Goal: Transaction & Acquisition: Download file/media

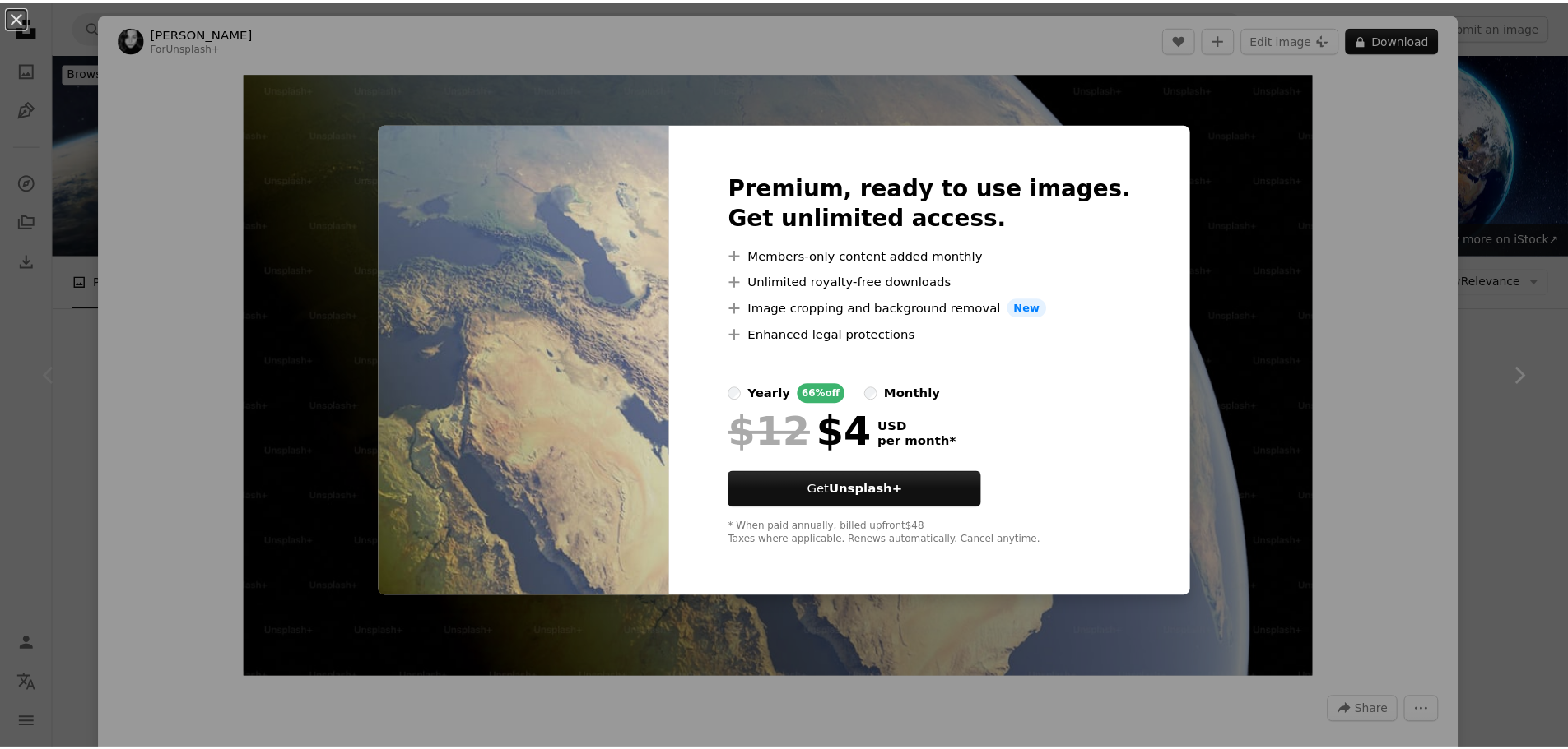
scroll to position [164, 0]
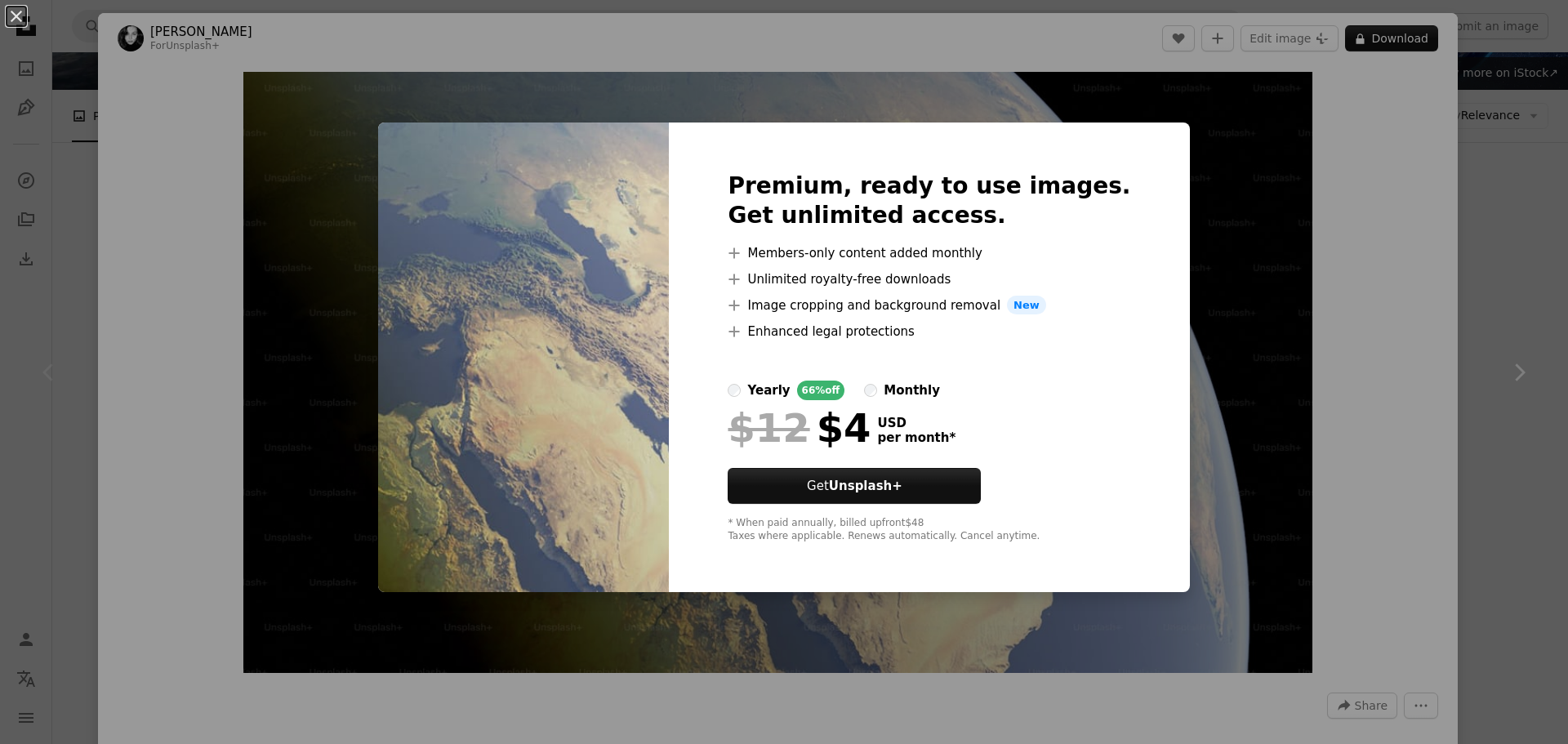
click at [1207, 255] on div "An X shape Premium, ready to use images. Get unlimited access. A plus sign Memb…" at bounding box center [784, 372] width 1568 height 744
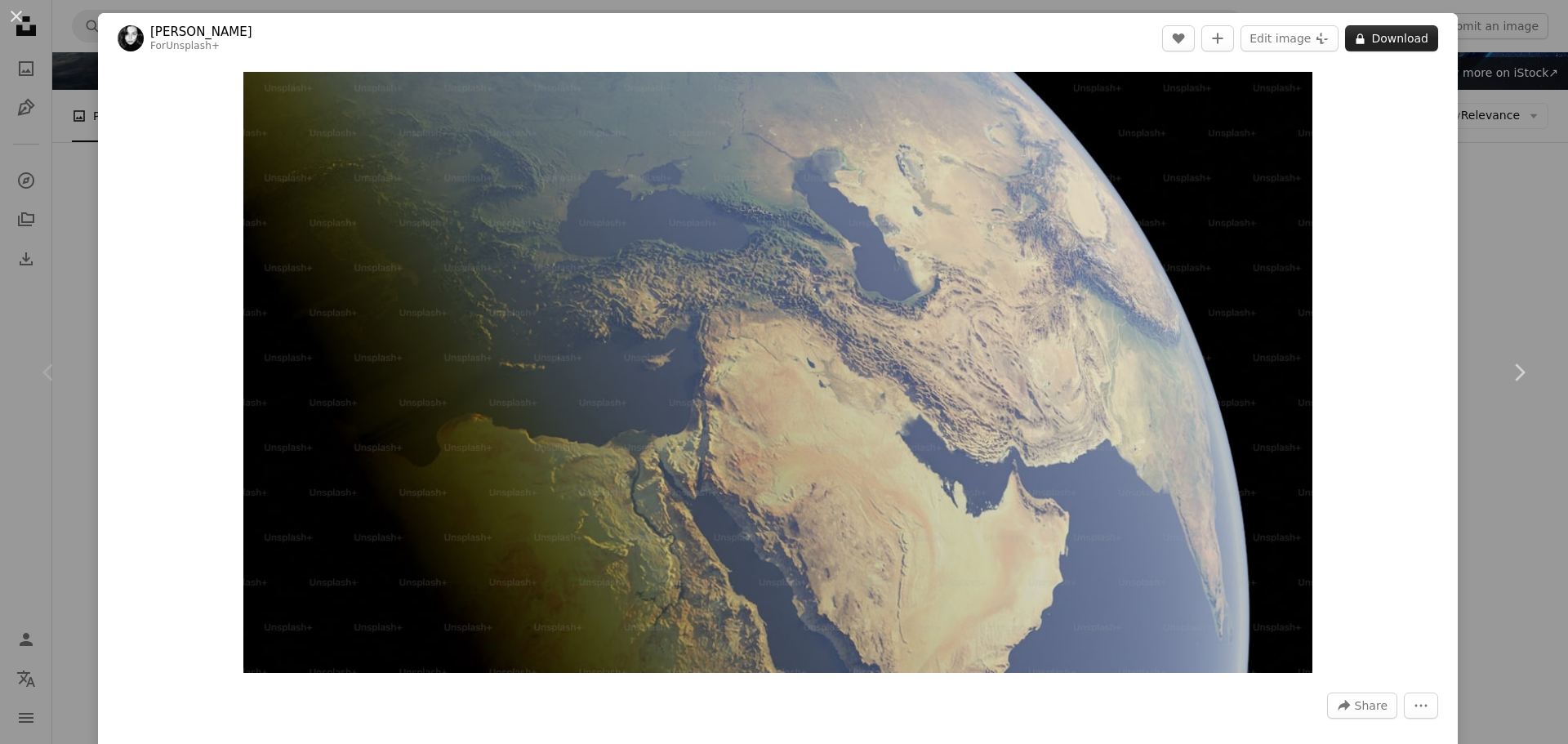
click at [1345, 26] on button "A lock Download" at bounding box center [1392, 38] width 93 height 26
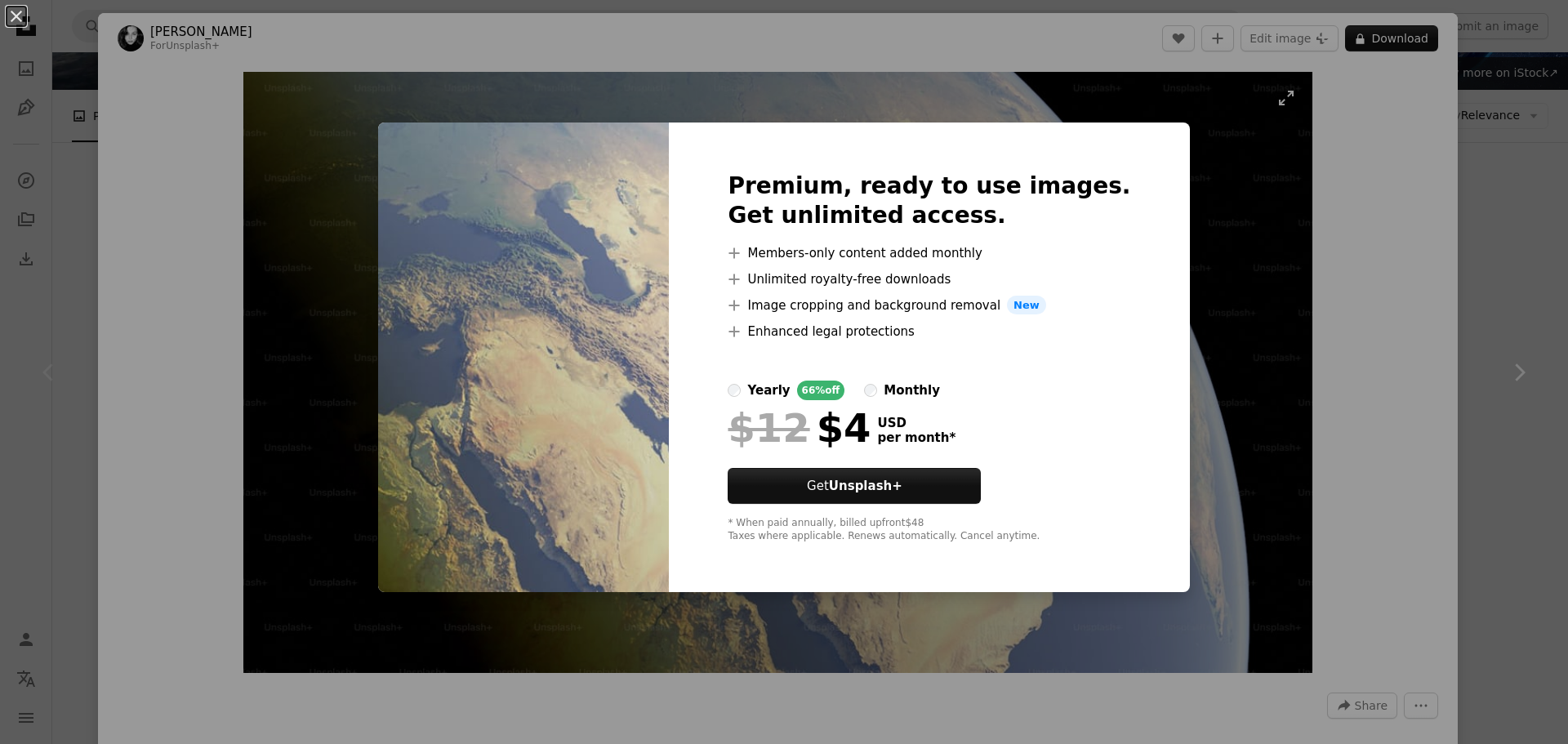
drag, startPoint x: 1306, startPoint y: 245, endPoint x: 1187, endPoint y: 240, distance: 119.1
click at [1290, 244] on div "An X shape Premium, ready to use images. Get unlimited access. A plus sign Memb…" at bounding box center [784, 372] width 1568 height 744
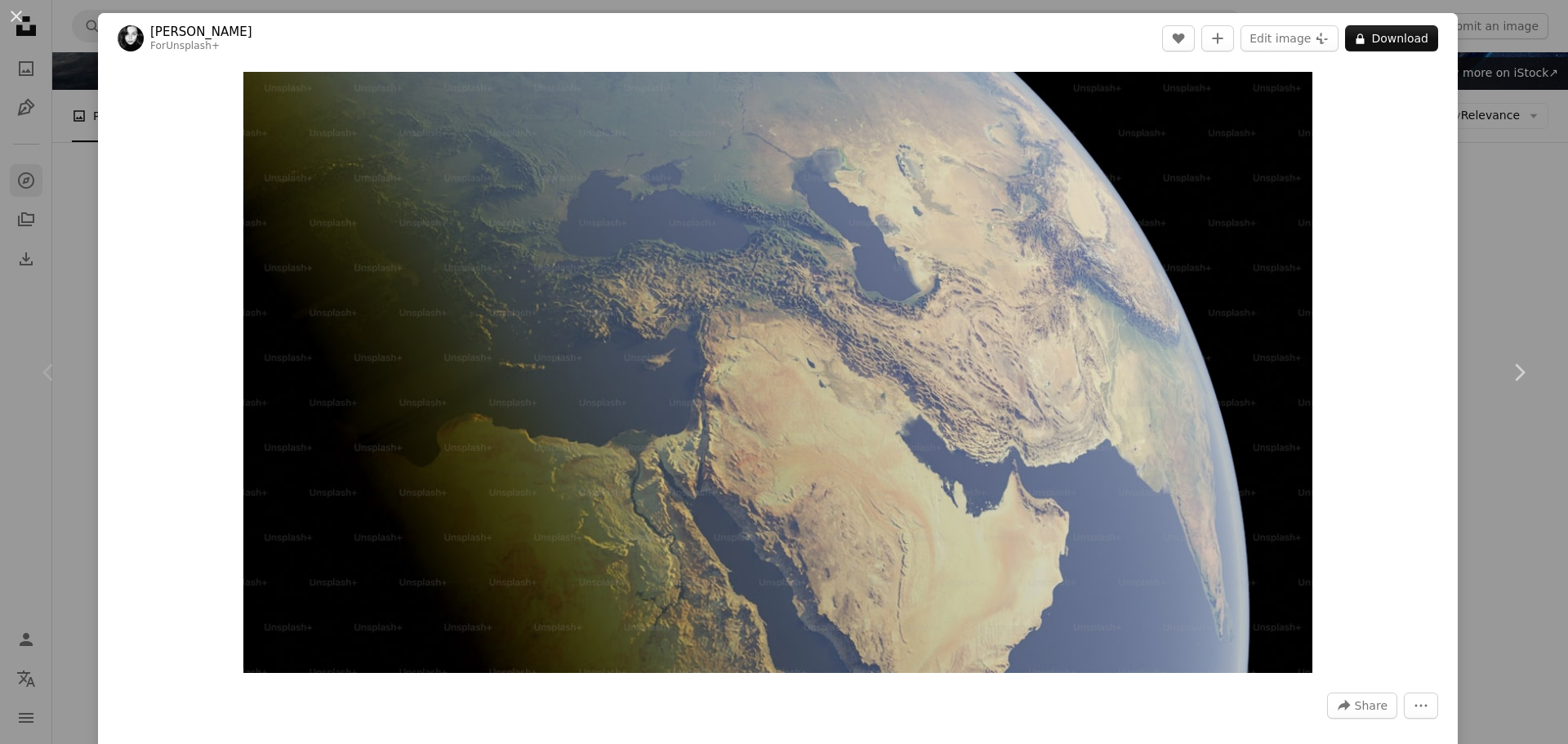
drag, startPoint x: 0, startPoint y: 170, endPoint x: 22, endPoint y: 166, distance: 22.4
click at [8, 168] on div "An X shape Chevron left Chevron right [PERSON_NAME] For Unsplash+ A heart A plu…" at bounding box center [784, 372] width 1568 height 744
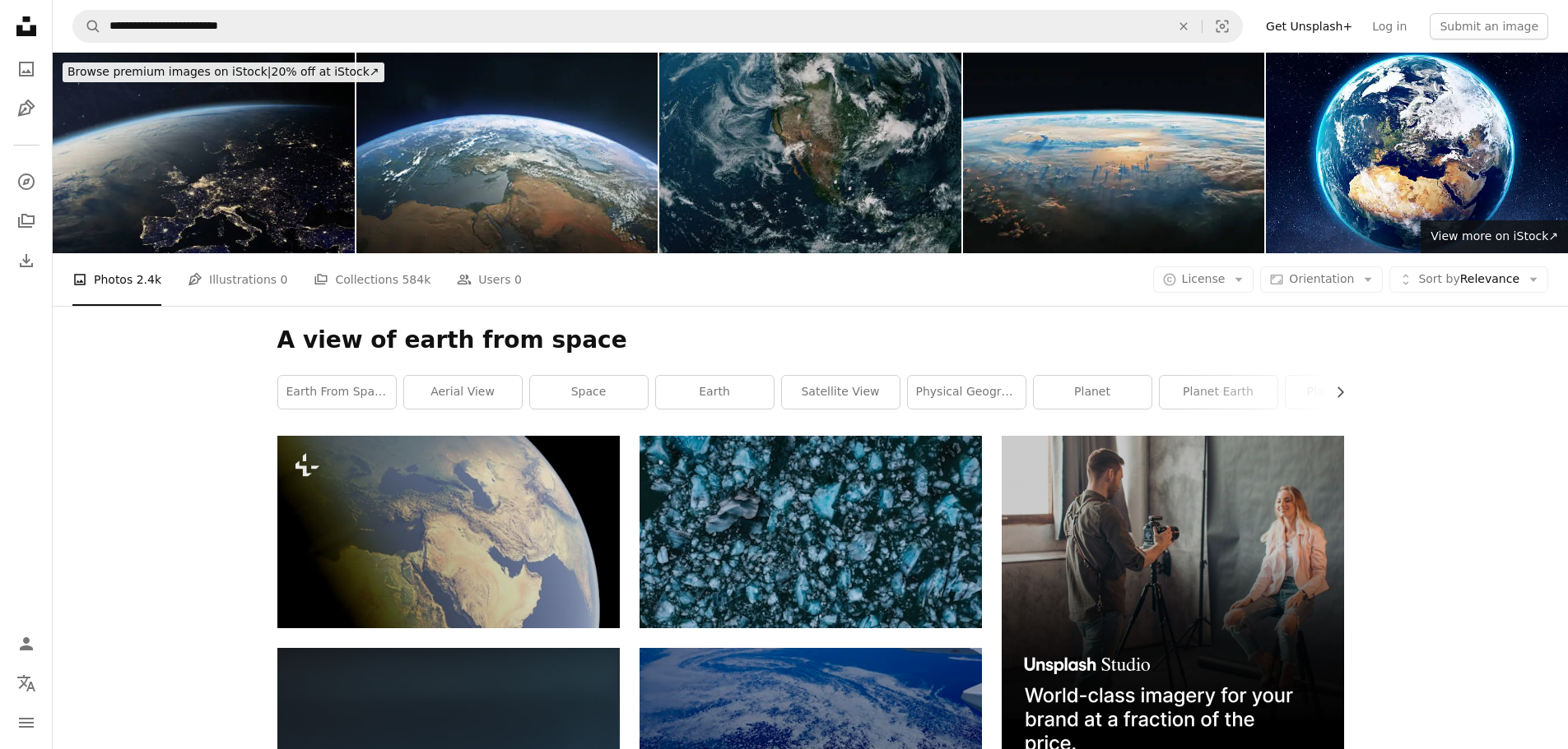
click at [279, 155] on img at bounding box center [204, 153] width 302 height 201
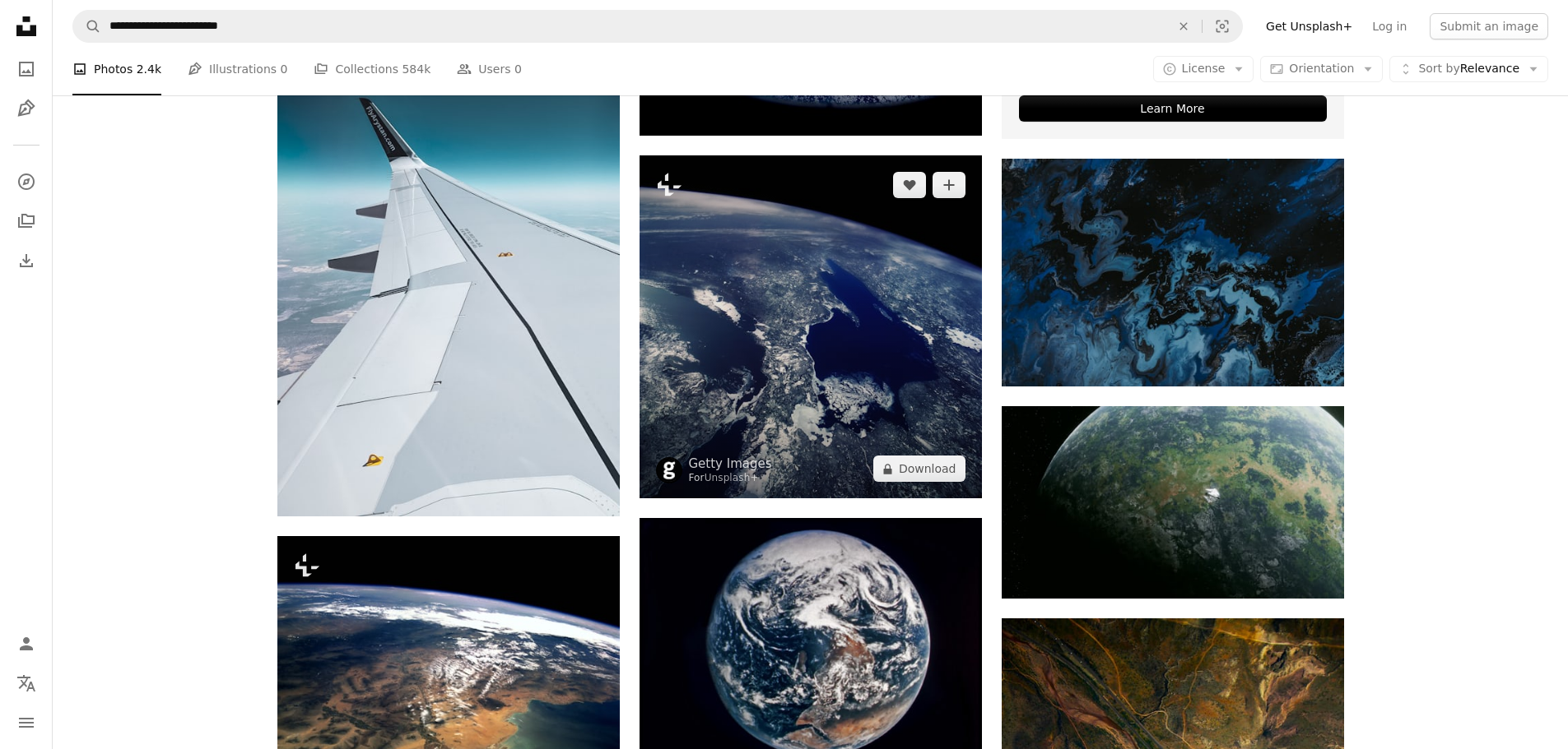
scroll to position [1069, 0]
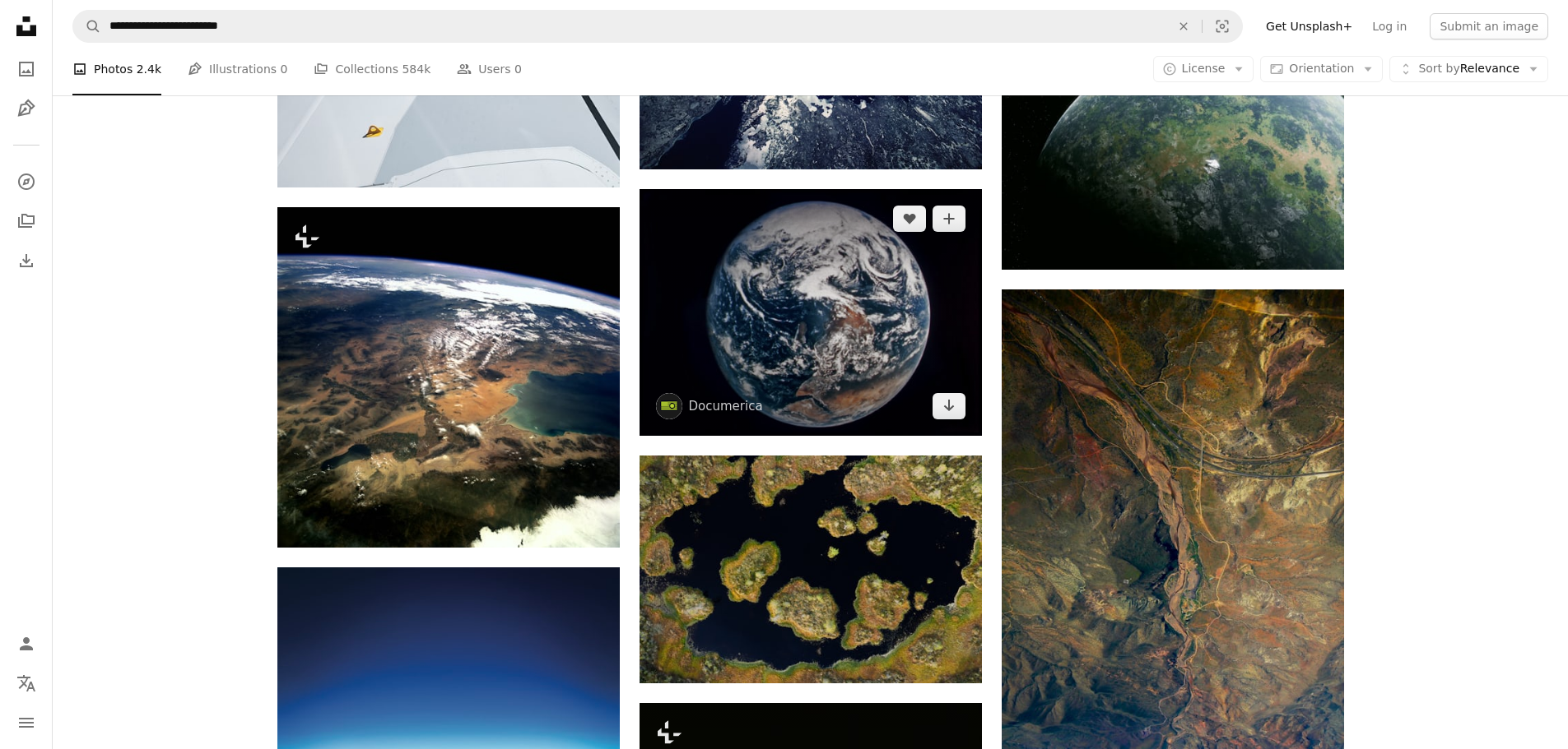
click at [921, 348] on img at bounding box center [811, 313] width 343 height 247
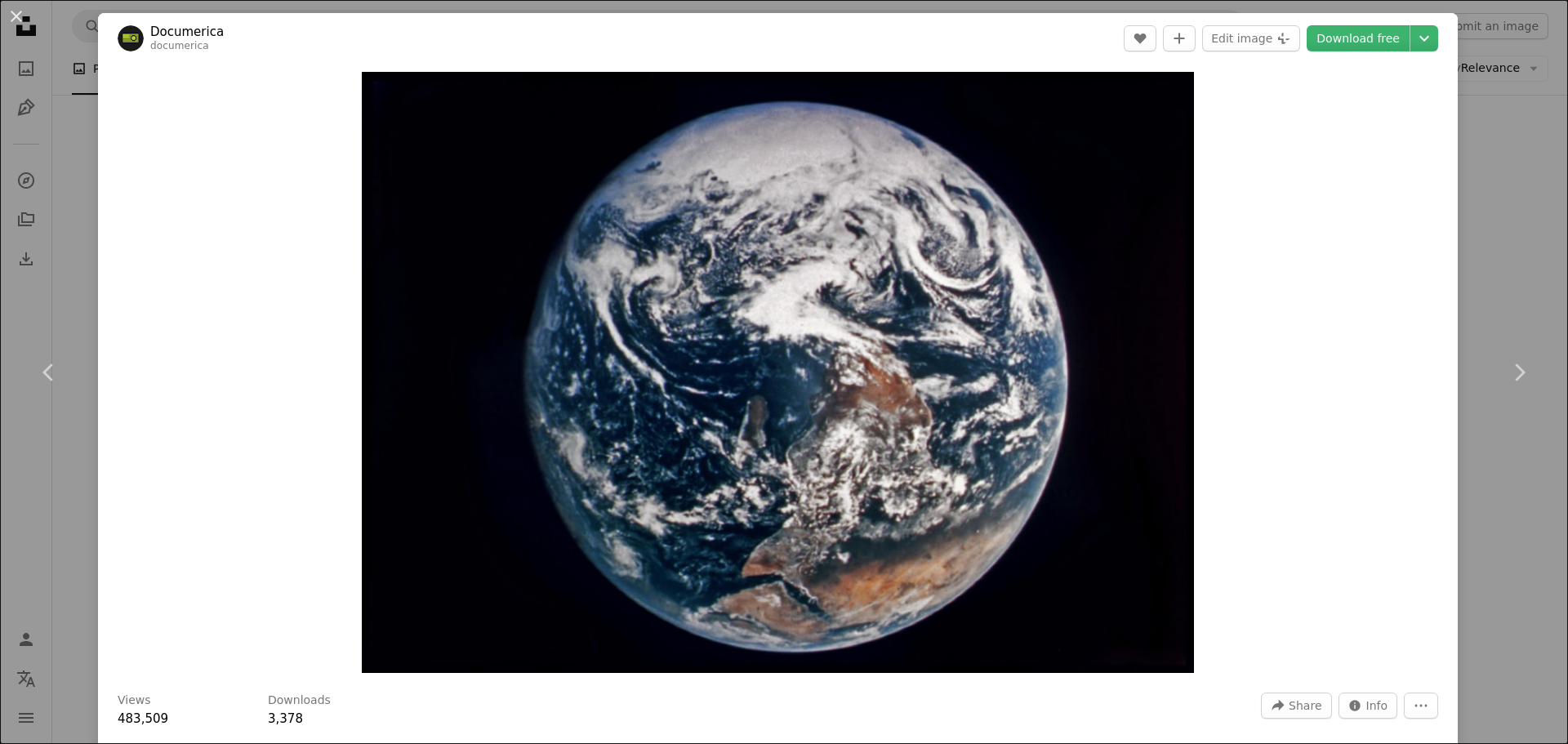
click at [74, 139] on div "An X shape Chevron left Chevron right Documerica documerica A heart A plus sign…" at bounding box center [784, 372] width 1568 height 744
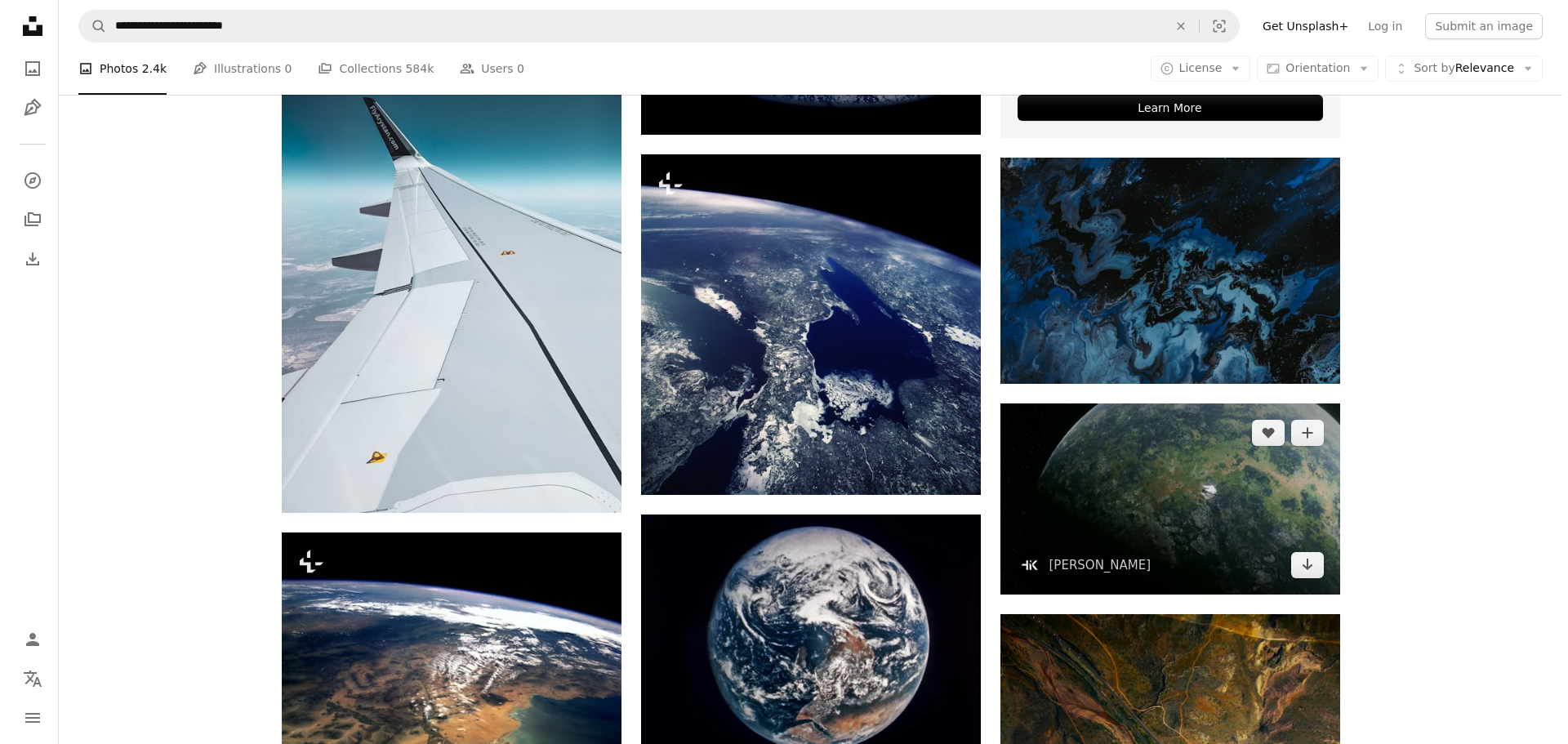
scroll to position [980, 0]
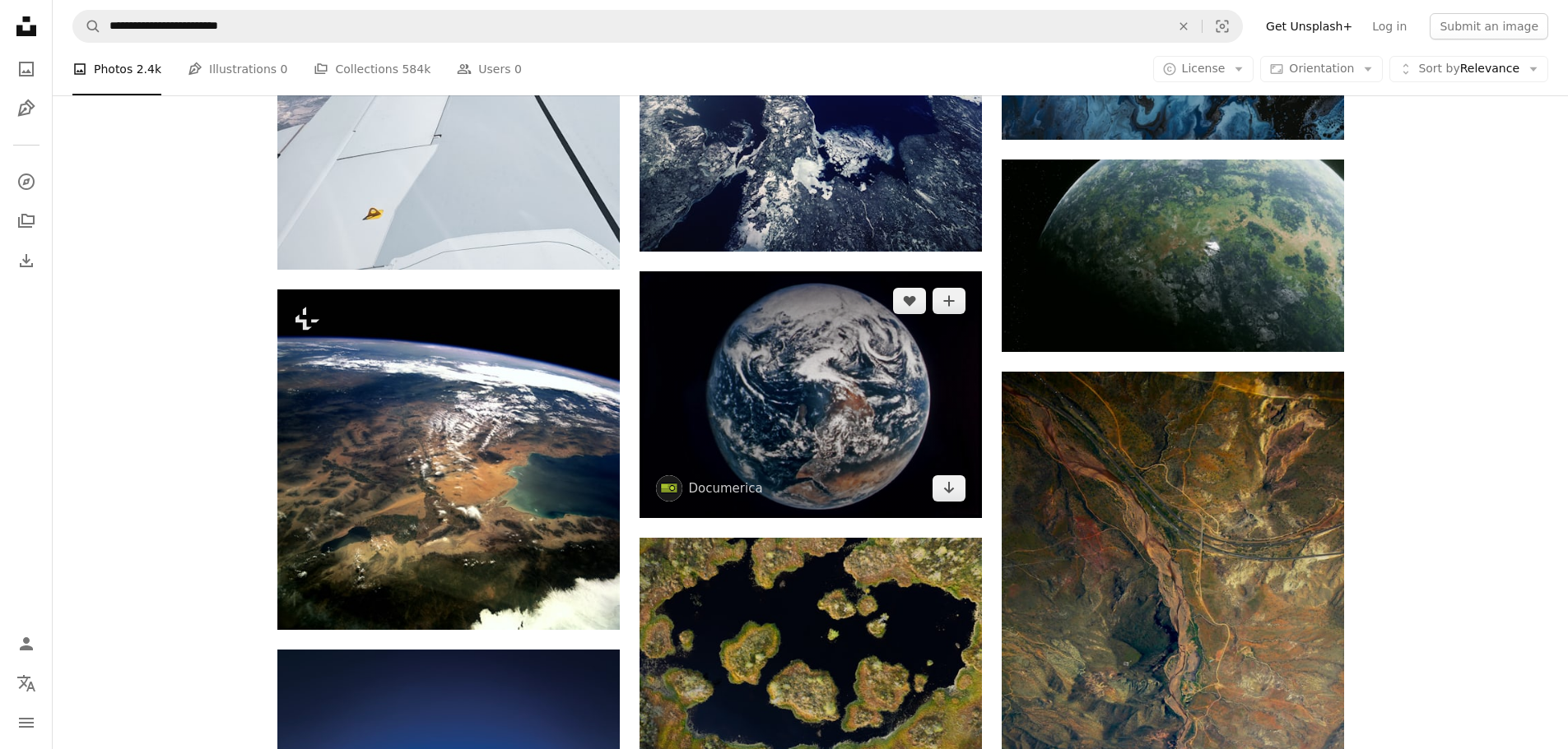
click at [842, 392] on img at bounding box center [811, 395] width 343 height 247
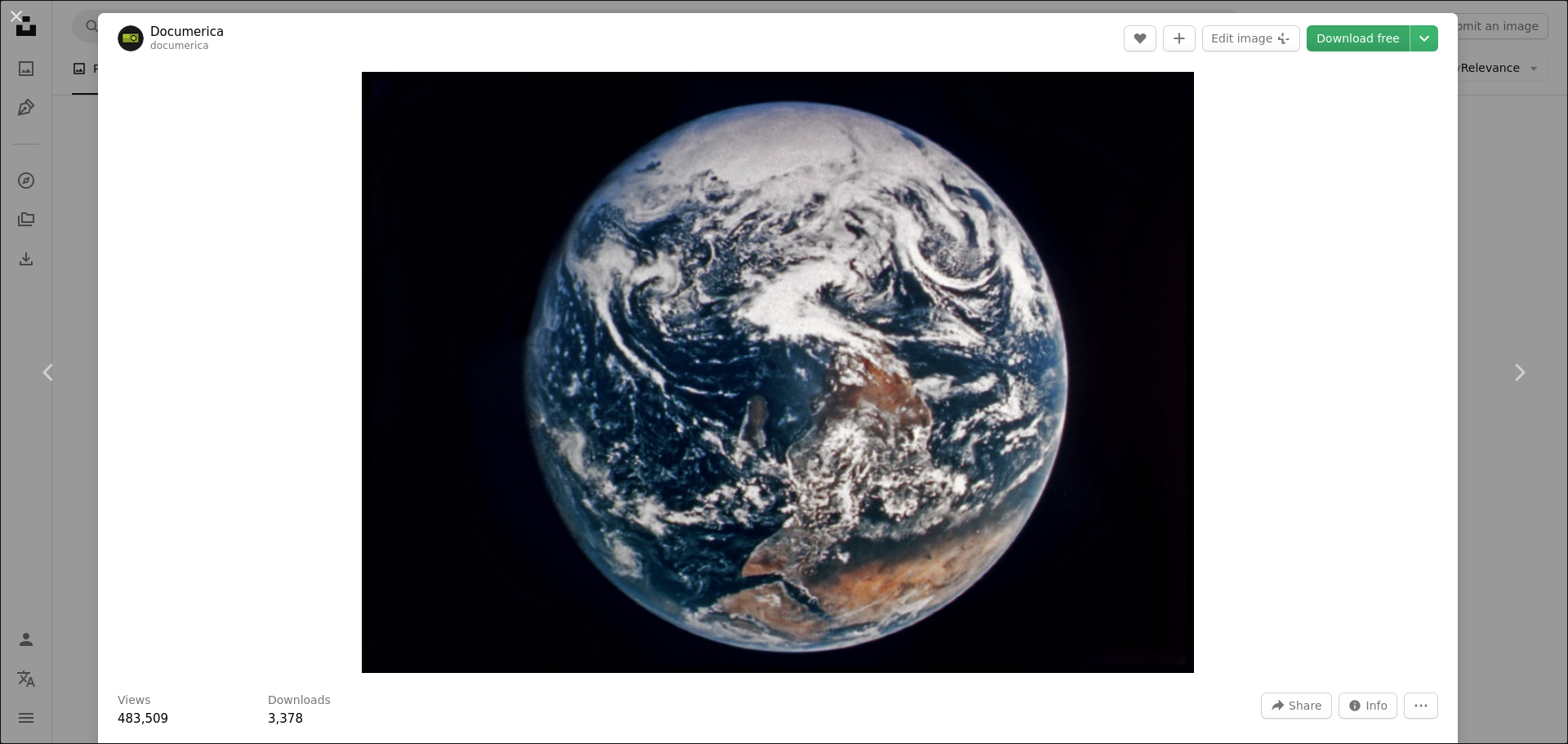
click at [1329, 39] on link "Download free" at bounding box center [1358, 38] width 103 height 26
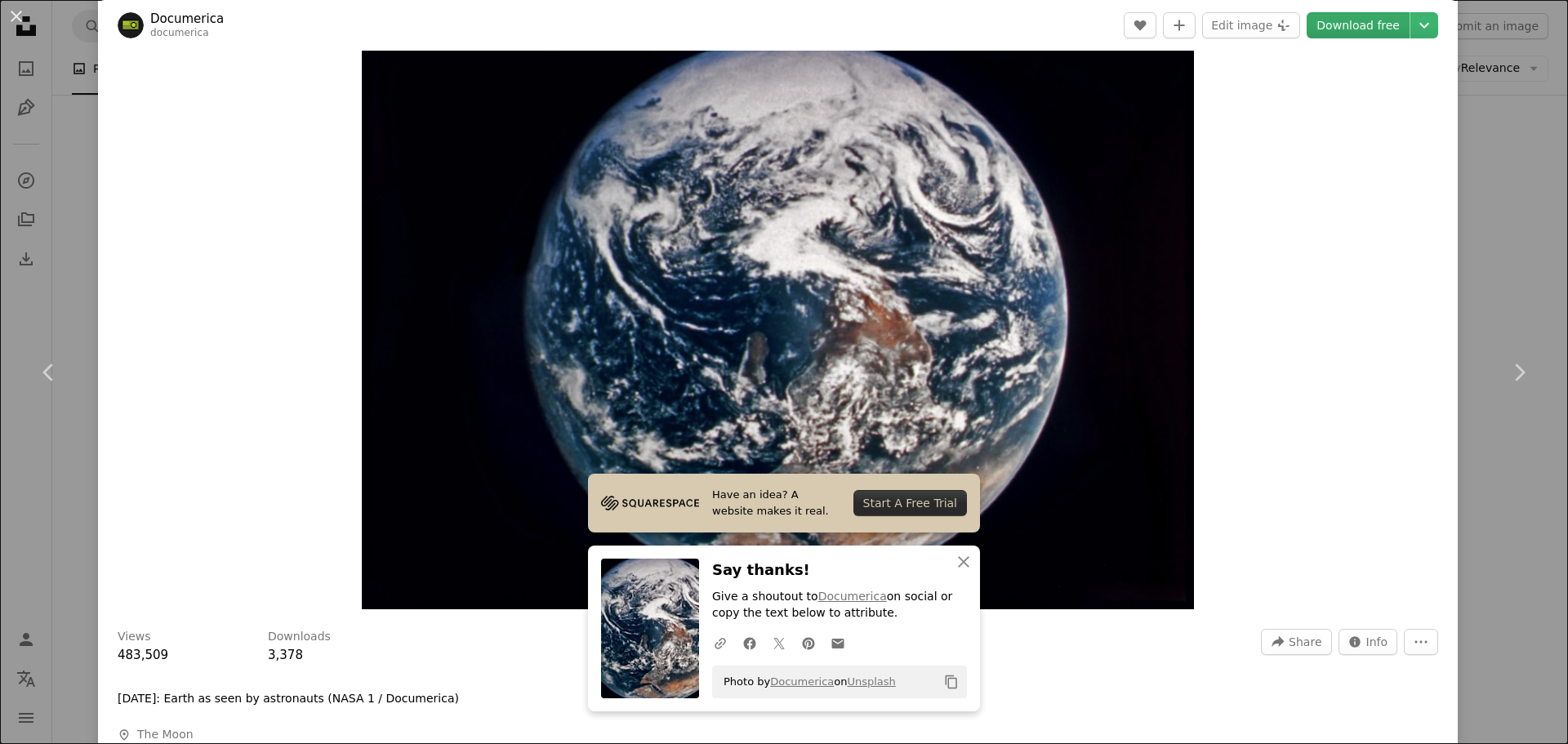
scroll to position [82, 0]
